Goal: Task Accomplishment & Management: Manage account settings

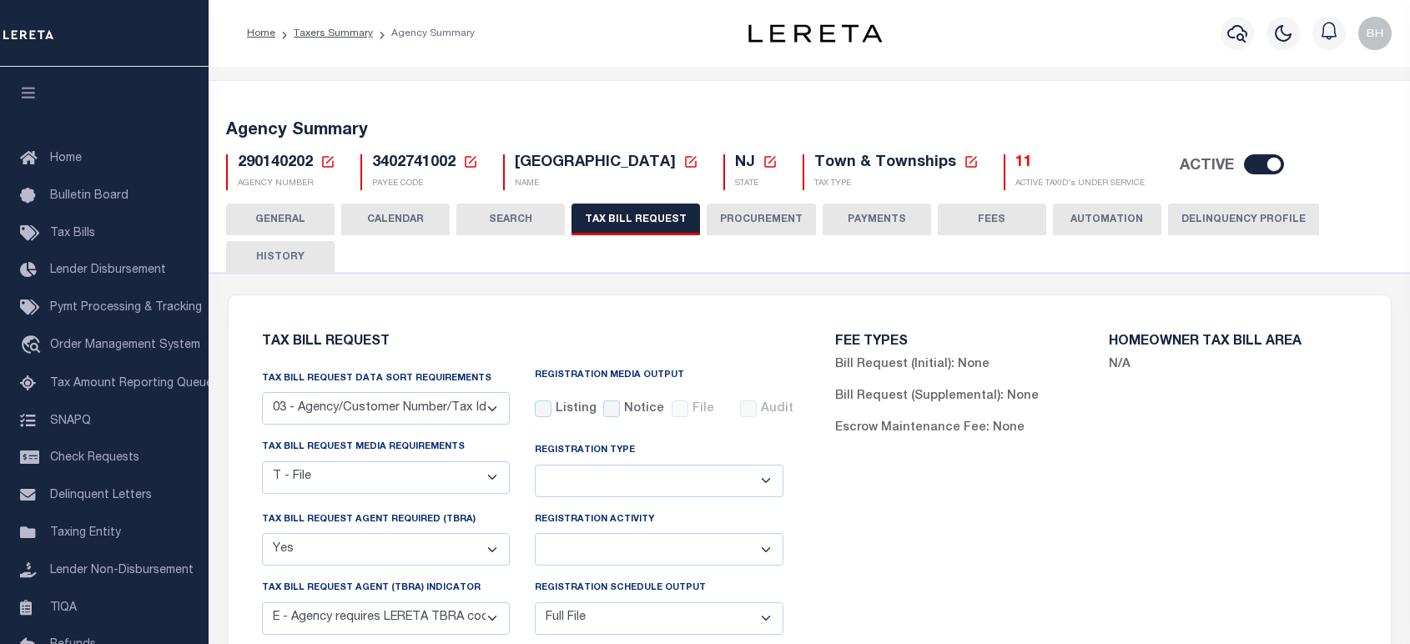
select select "27"
select select "22"
select select "true"
select select "13"
select select "1"
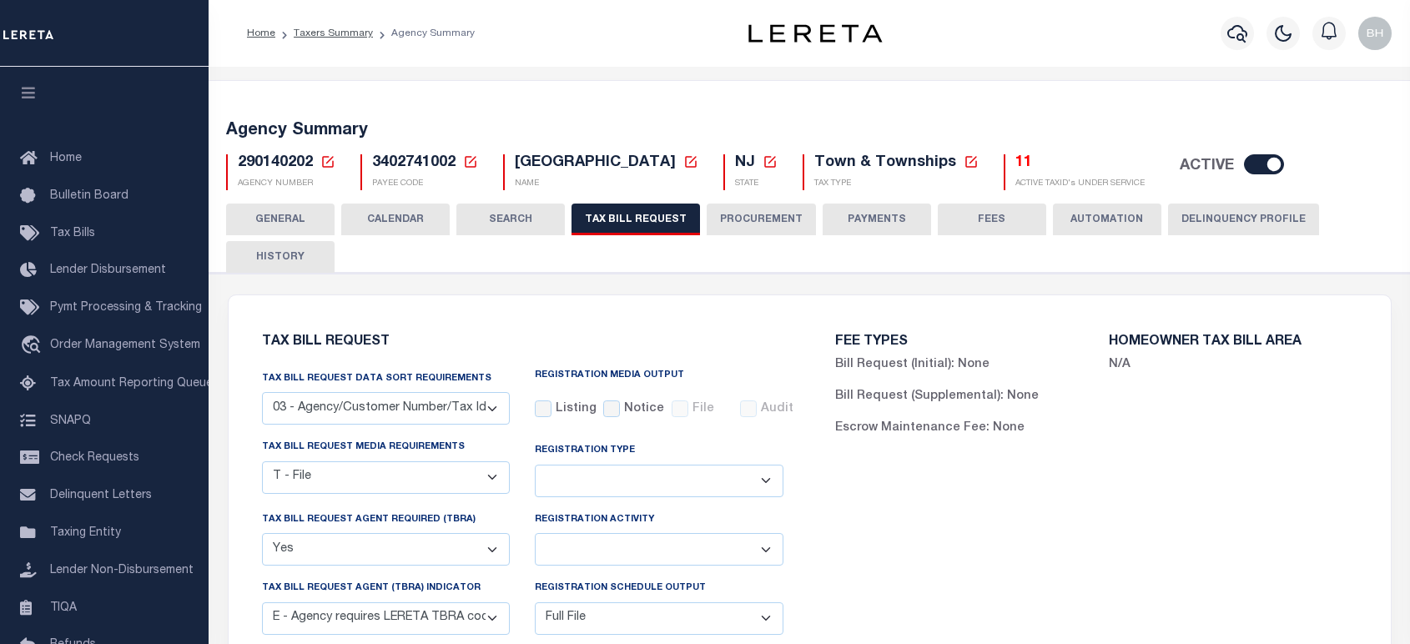
select select
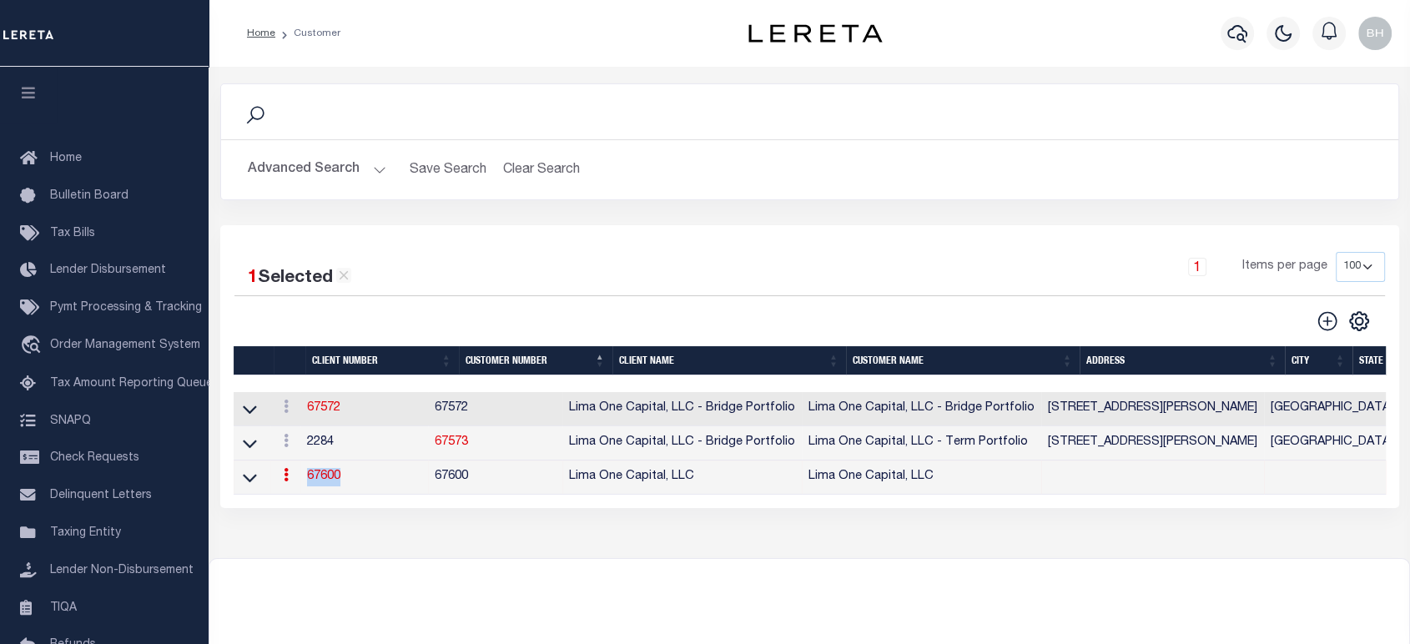
scroll to position [169, 0]
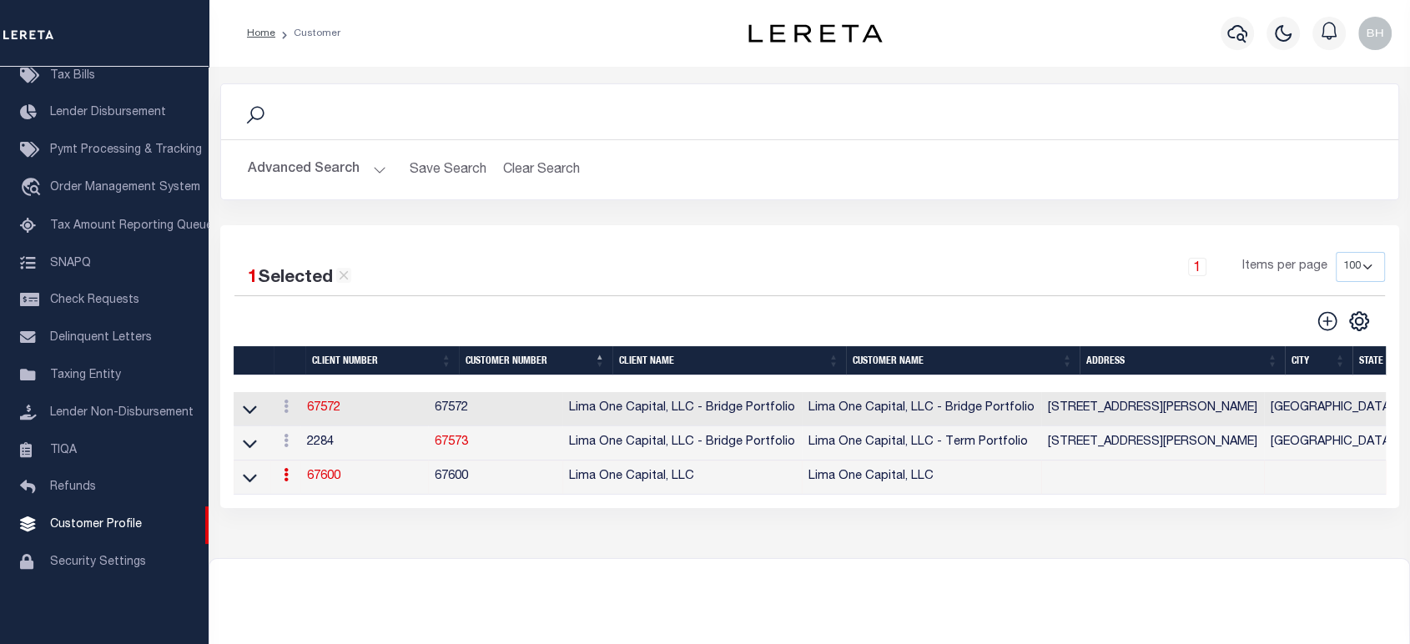
click at [441, 592] on div at bounding box center [809, 599] width 1200 height 80
